Goal: Check status: Check status

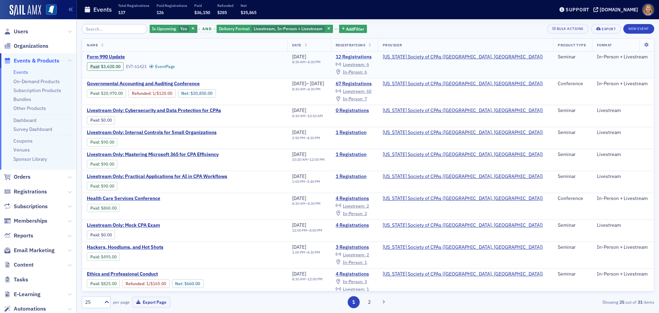
click at [373, 58] on link "12 Registrations" at bounding box center [354, 57] width 37 height 6
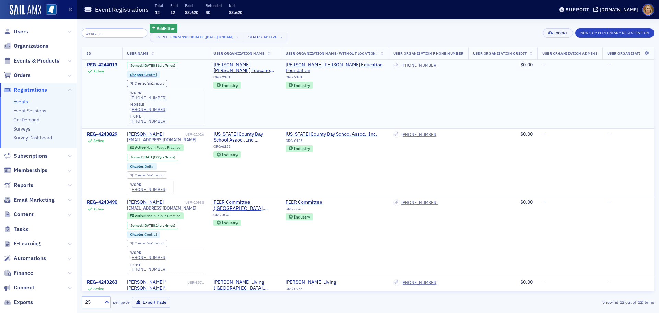
scroll to position [121, 0]
